Goal: Information Seeking & Learning: Check status

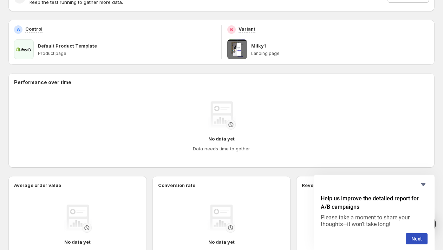
scroll to position [99, 0]
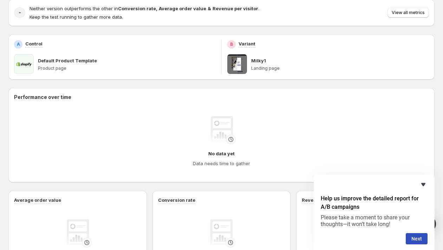
click at [422, 182] on icon "Hide survey" at bounding box center [423, 184] width 8 height 8
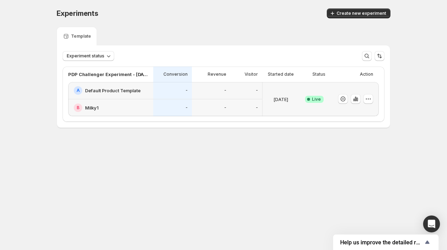
click at [269, 106] on div "[DATE]" at bounding box center [280, 99] width 31 height 26
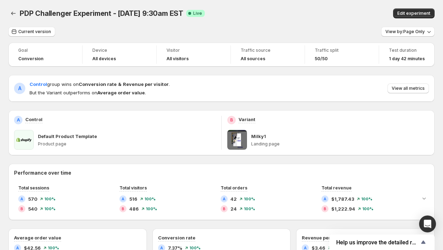
click at [236, 0] on div "PDP Challenger Experiment - [DATE] 9:30am EST. This page is ready PDP Challenge…" at bounding box center [221, 13] width 426 height 27
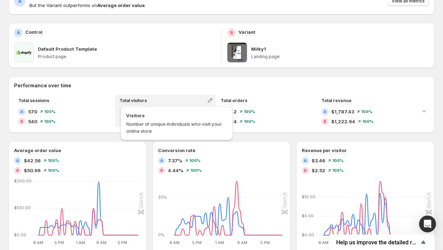
scroll to position [159, 0]
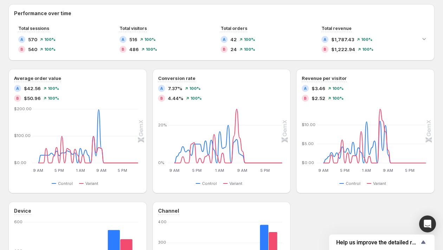
click at [239, 0] on div "Goal Conversion Device All devices Visitor All visitors Traffic source All sour…" at bounding box center [221, 111] width 426 height 456
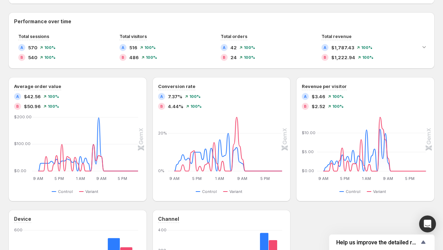
scroll to position [0, 0]
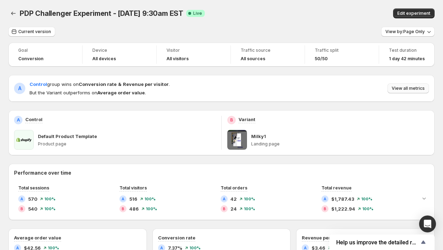
click at [403, 87] on span "View all metrics" at bounding box center [408, 88] width 33 height 6
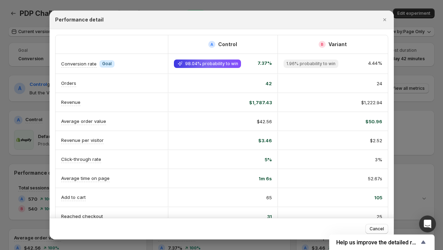
click at [175, 11] on div "Performance detail" at bounding box center [222, 20] width 345 height 19
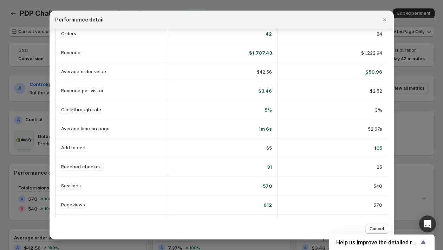
scroll to position [71, 0]
